Goal: Task Accomplishment & Management: Manage account settings

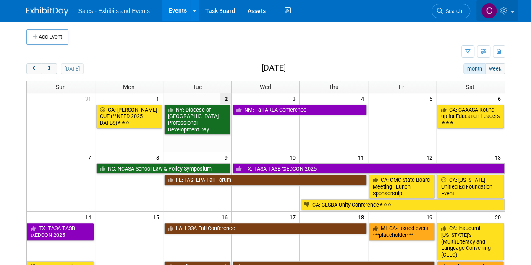
click at [505, 12] on icon at bounding box center [506, 11] width 10 height 8
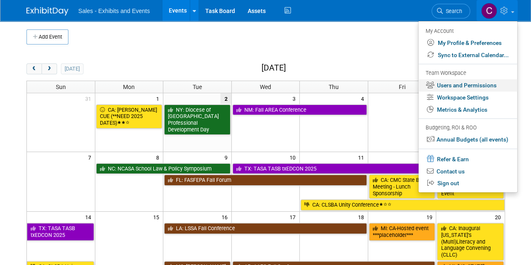
click at [486, 80] on link "Users and Permissions" at bounding box center [468, 85] width 99 height 12
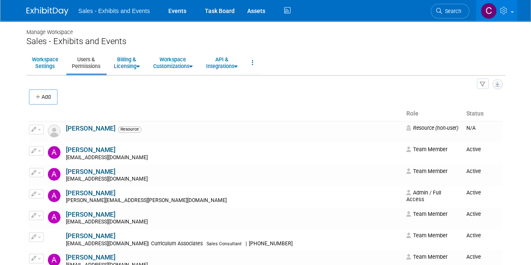
click at [499, 85] on icon "button" at bounding box center [498, 83] width 4 height 5
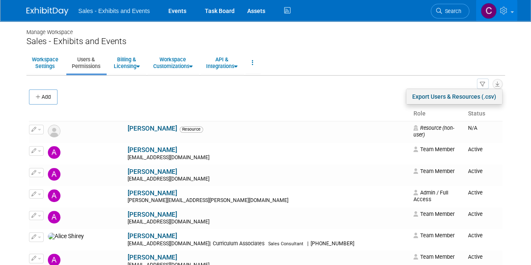
click at [467, 96] on link "Export Users & Resources (.csv)" at bounding box center [455, 96] width 96 height 15
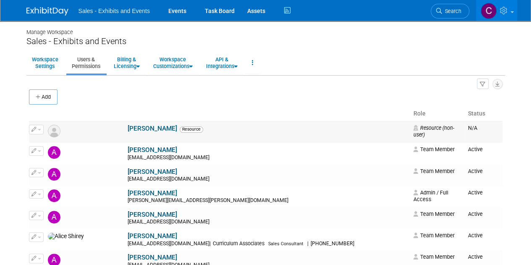
click at [38, 139] on td "Edit" at bounding box center [37, 132] width 17 height 22
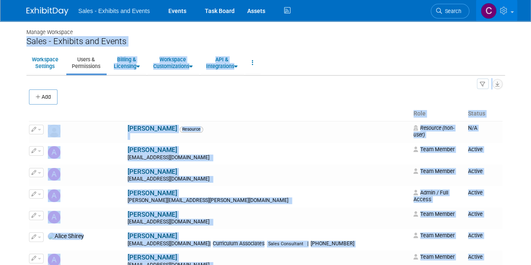
drag, startPoint x: 462, startPoint y: 222, endPoint x: 74, endPoint y: -51, distance: 474.1
click at [74, 0] on html "Sales - Exhibits and Events Events Task Board Assets Activity Feed" at bounding box center [265, 132] width 531 height 265
copy div "Sales - Exhibits and Events Workspace Settings Users & Permissions Billing & Li…"
